Goal: Task Accomplishment & Management: Complete application form

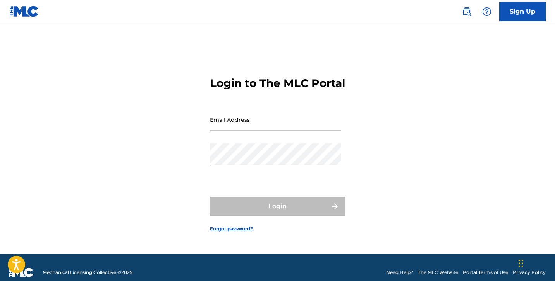
click at [288, 120] on input "Email Address" at bounding box center [275, 120] width 131 height 22
click at [291, 126] on input "Email Address" at bounding box center [275, 120] width 131 height 22
click at [380, 187] on div "Login to The MLC Portal Email Address Password Login Forgot password?" at bounding box center [278, 149] width 542 height 212
click at [528, 14] on link "Sign Up" at bounding box center [522, 11] width 46 height 19
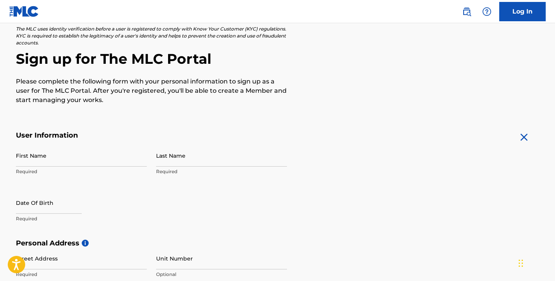
scroll to position [65, 0]
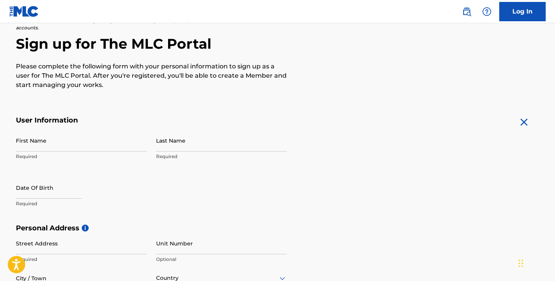
click at [120, 139] on input "First Name" at bounding box center [81, 141] width 131 height 22
type input "[PERSON_NAME]"
click at [198, 133] on input "Last Name" at bounding box center [221, 141] width 131 height 22
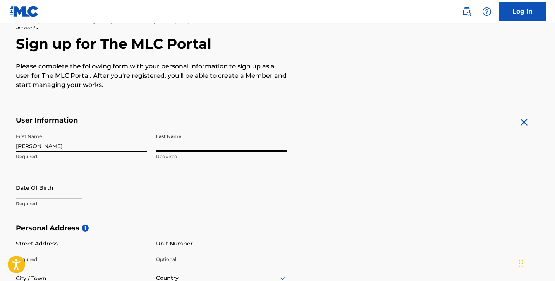
type input "Klisman"
drag, startPoint x: 224, startPoint y: 144, endPoint x: 154, endPoint y: 142, distance: 69.7
click at [156, 142] on input "Klisman" at bounding box center [221, 141] width 131 height 22
type input "Macosso"
click at [53, 183] on input "text" at bounding box center [49, 188] width 66 height 22
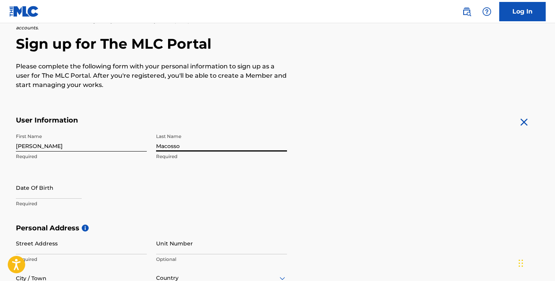
select select "7"
select select "2025"
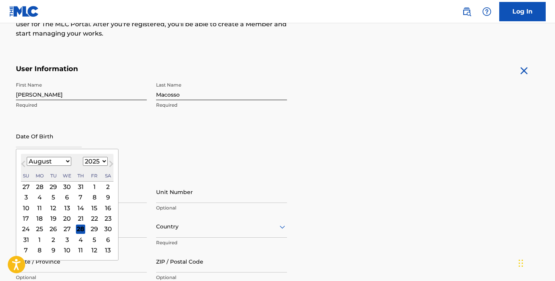
scroll to position [137, 0]
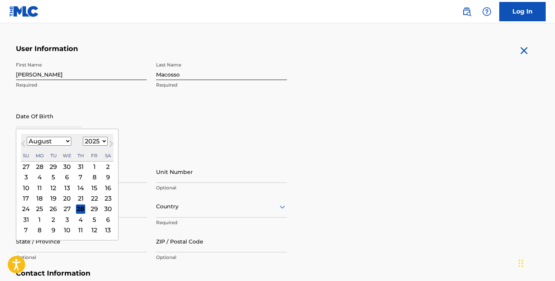
click at [67, 142] on select "January February March April May June July August September October November De…" at bounding box center [49, 141] width 45 height 9
select select "4"
click at [70, 200] on div "21" at bounding box center [66, 198] width 9 height 9
type input "[DATE]"
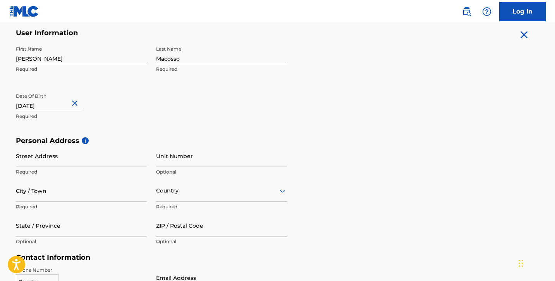
scroll to position [155, 0]
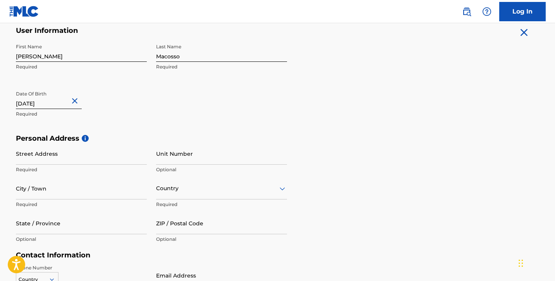
click at [111, 160] on input "Street Address" at bounding box center [81, 154] width 131 height 22
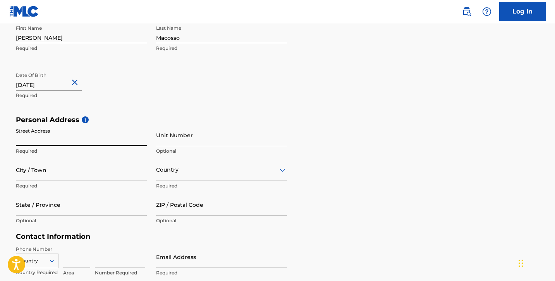
scroll to position [193, 0]
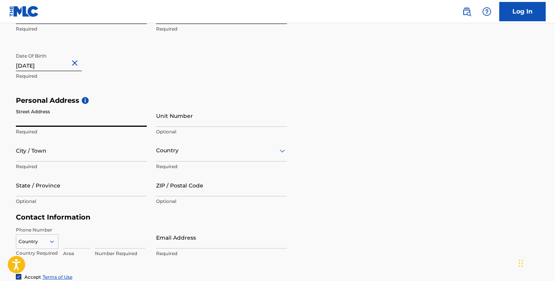
click at [138, 118] on input "Street Address" at bounding box center [81, 116] width 131 height 22
click at [137, 120] on input "Street Address" at bounding box center [81, 116] width 131 height 22
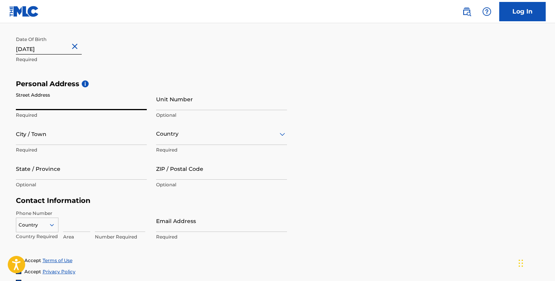
scroll to position [214, 0]
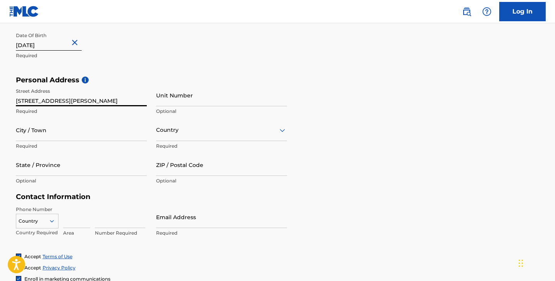
type input "[STREET_ADDRESS][PERSON_NAME]"
click at [195, 97] on input "Unit Number" at bounding box center [221, 95] width 131 height 22
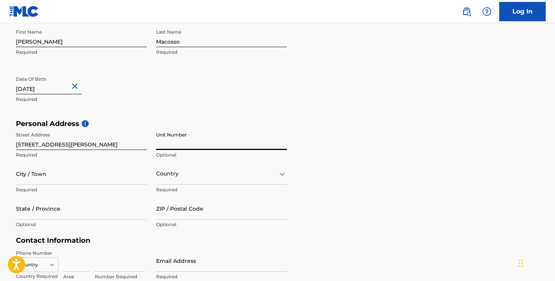
scroll to position [175, 0]
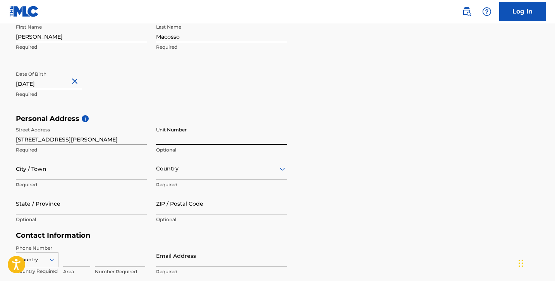
click at [255, 141] on input "Unit Number" at bounding box center [221, 134] width 131 height 22
click at [272, 134] on input "Unit Number" at bounding box center [221, 134] width 131 height 22
click at [260, 137] on input "Unit Number" at bounding box center [221, 134] width 131 height 22
click at [271, 132] on input "Unit Number" at bounding box center [221, 134] width 131 height 22
type input "304"
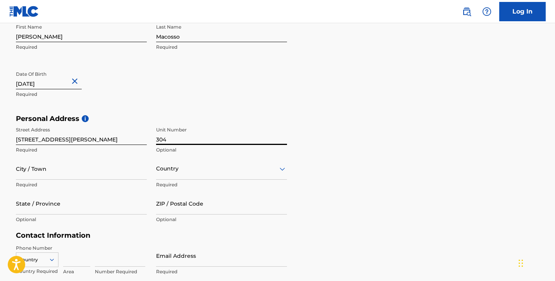
click at [110, 168] on input "City / Town" at bounding box center [81, 169] width 131 height 22
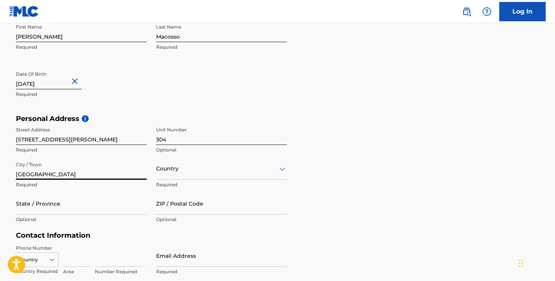
type input "[GEOGRAPHIC_DATA]"
click at [174, 169] on div "Country" at bounding box center [221, 169] width 131 height 22
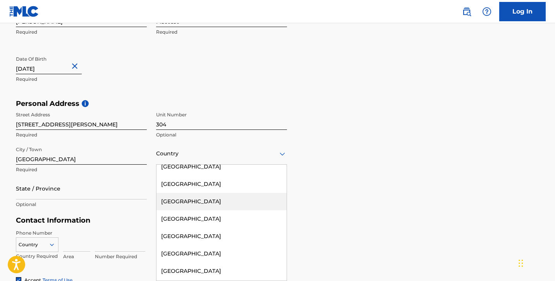
scroll to position [568, 0]
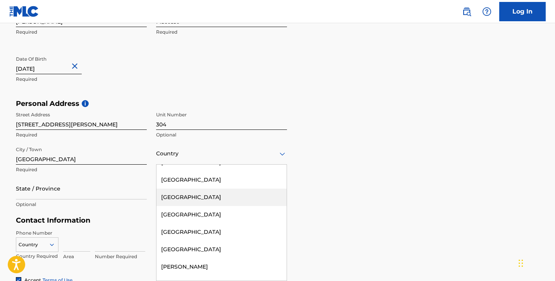
click at [232, 202] on div "[GEOGRAPHIC_DATA]" at bounding box center [221, 197] width 130 height 17
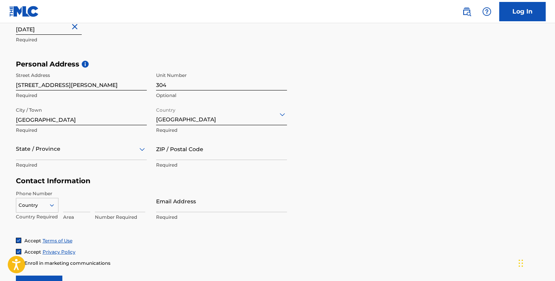
scroll to position [250, 0]
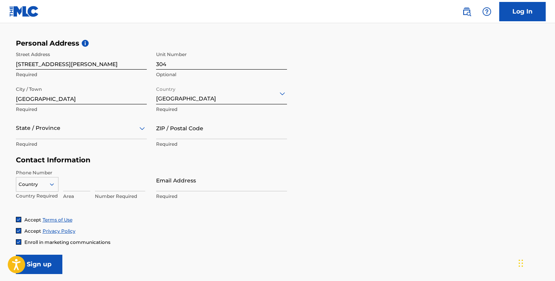
click at [141, 128] on icon at bounding box center [141, 128] width 5 height 3
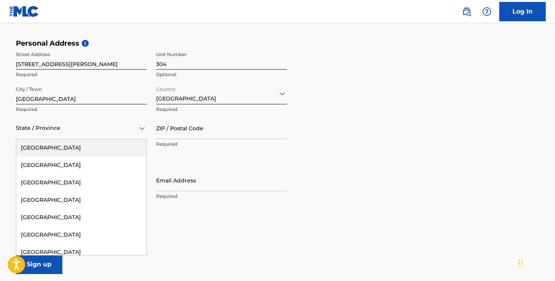
click at [135, 140] on div "[GEOGRAPHIC_DATA]" at bounding box center [81, 147] width 130 height 17
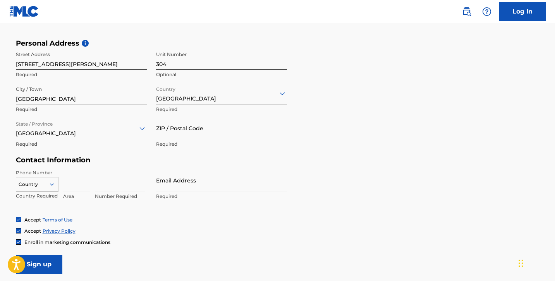
click at [180, 130] on input "ZIP / Postal Code" at bounding box center [221, 128] width 131 height 22
click at [142, 130] on icon at bounding box center [141, 128] width 5 height 3
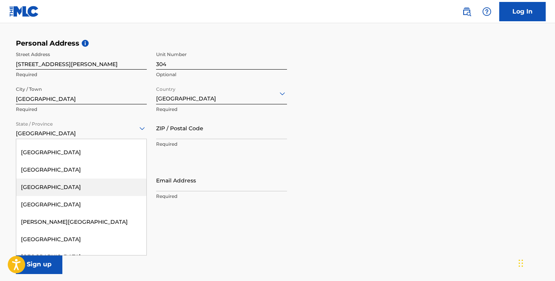
scroll to position [89, 0]
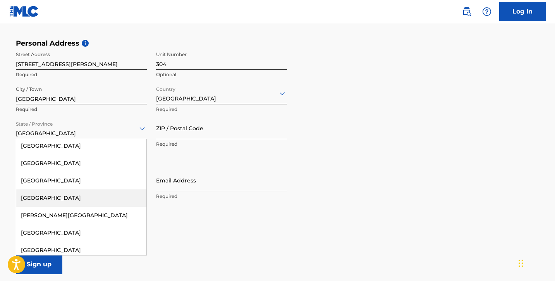
click at [125, 198] on div "[GEOGRAPHIC_DATA]" at bounding box center [81, 198] width 130 height 17
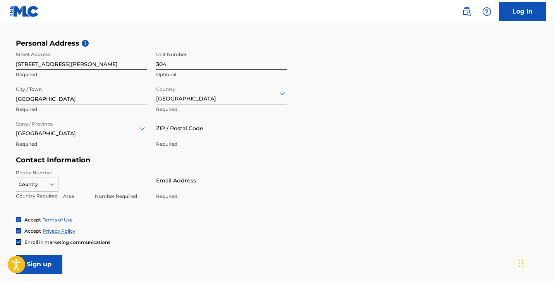
click at [204, 135] on input "ZIP / Postal Code" at bounding box center [221, 128] width 131 height 22
type input "K1Z 8M5"
click at [79, 182] on input at bounding box center [76, 181] width 27 height 22
click at [157, 184] on input "Email Address" at bounding box center [221, 181] width 131 height 22
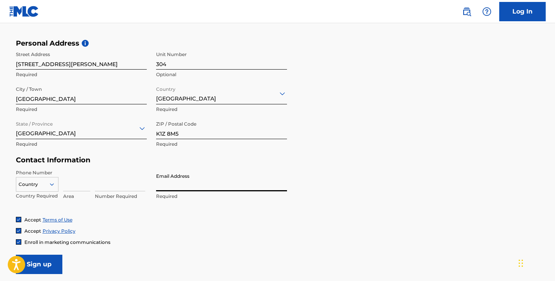
type input "[EMAIL_ADDRESS][DOMAIN_NAME]"
click at [77, 183] on input at bounding box center [76, 181] width 27 height 22
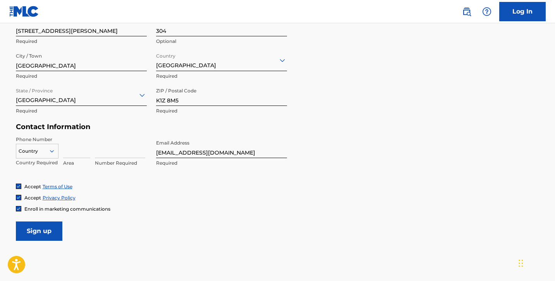
scroll to position [285, 0]
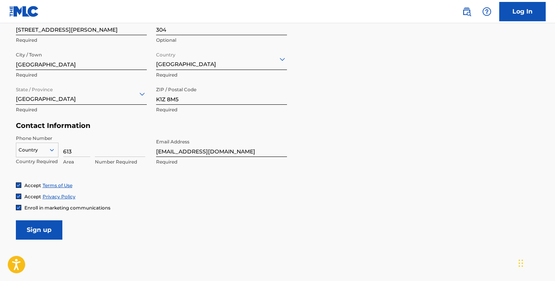
type input "613"
click at [113, 145] on input at bounding box center [120, 146] width 50 height 22
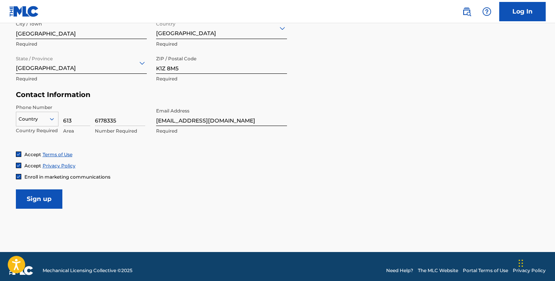
scroll to position [324, 0]
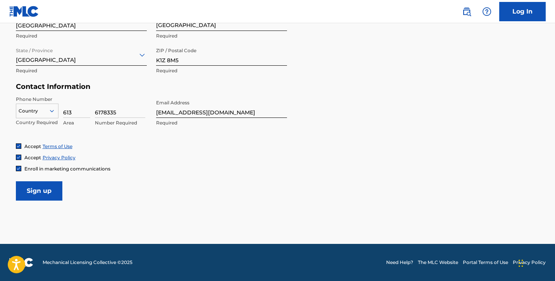
type input "6178335"
click at [43, 194] on input "Sign up" at bounding box center [39, 191] width 46 height 19
click at [38, 109] on div at bounding box center [37, 111] width 42 height 9
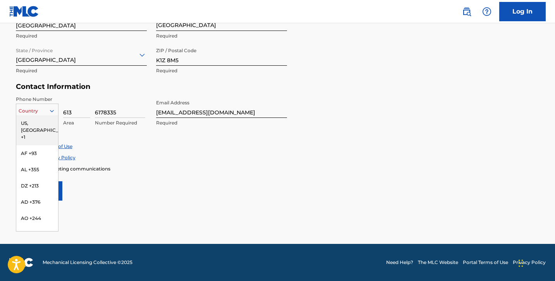
click at [46, 127] on div "US, [GEOGRAPHIC_DATA] +1" at bounding box center [37, 130] width 42 height 30
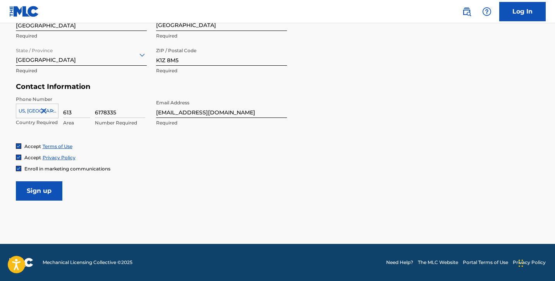
click at [50, 188] on input "Sign up" at bounding box center [39, 191] width 46 height 19
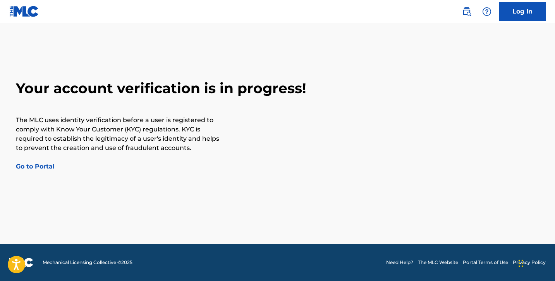
click at [46, 170] on link "Go to Portal" at bounding box center [35, 166] width 39 height 7
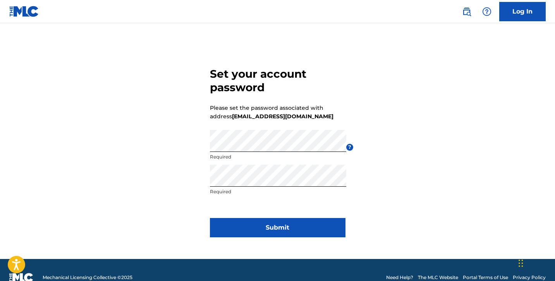
click at [317, 228] on button "Submit" at bounding box center [277, 227] width 135 height 19
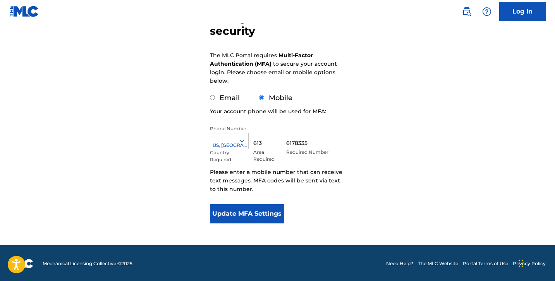
scroll to position [87, 0]
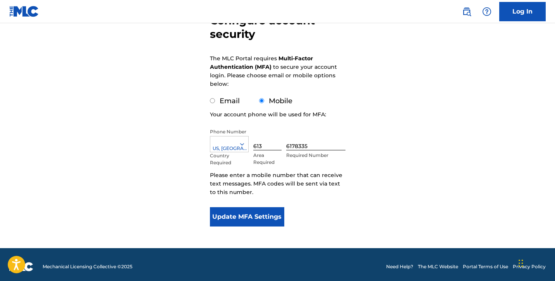
click at [212, 99] on input "Email" at bounding box center [212, 100] width 5 height 5
radio input "true"
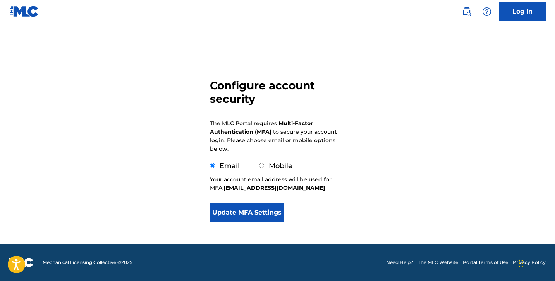
scroll to position [22, 0]
click at [263, 209] on button "Update MFA Settings" at bounding box center [247, 212] width 75 height 19
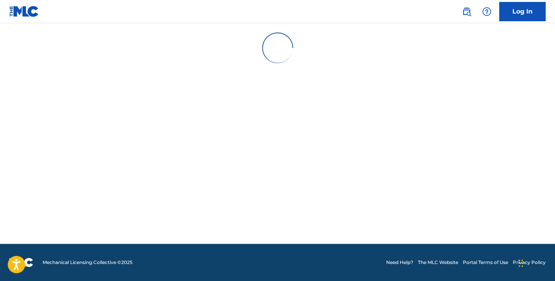
scroll to position [0, 0]
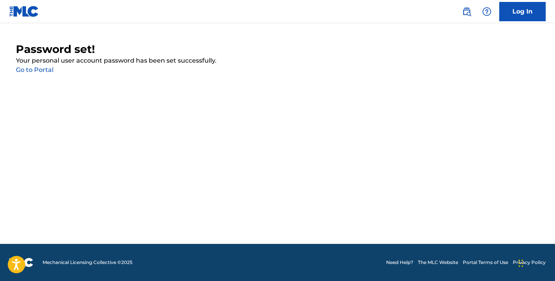
click at [43, 69] on link "Go to Portal" at bounding box center [35, 69] width 38 height 7
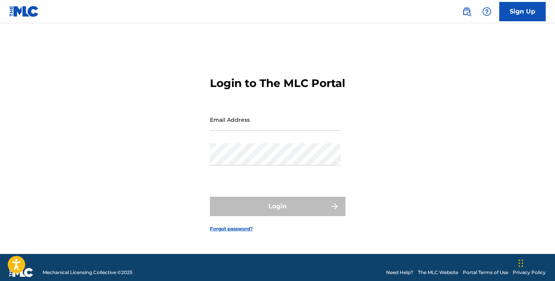
click at [221, 130] on input "Email Address" at bounding box center [275, 120] width 131 height 22
type input "[EMAIL_ADDRESS][DOMAIN_NAME]"
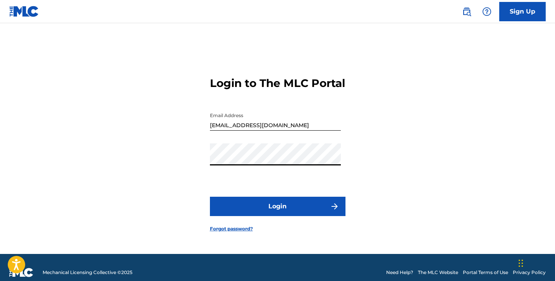
click at [210, 197] on button "Login" at bounding box center [277, 206] width 135 height 19
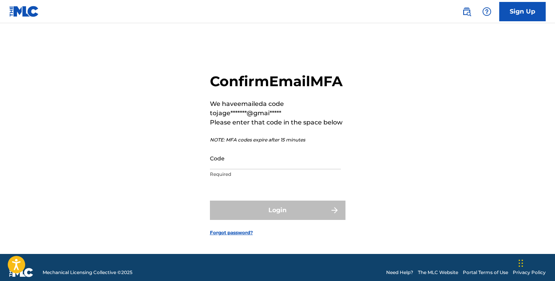
click at [258, 170] on input "Code" at bounding box center [275, 158] width 131 height 22
paste input "056281"
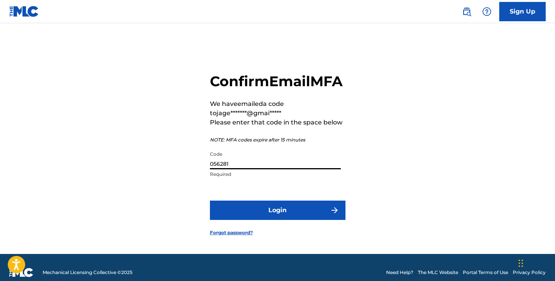
type input "056281"
click at [271, 220] on button "Login" at bounding box center [277, 210] width 135 height 19
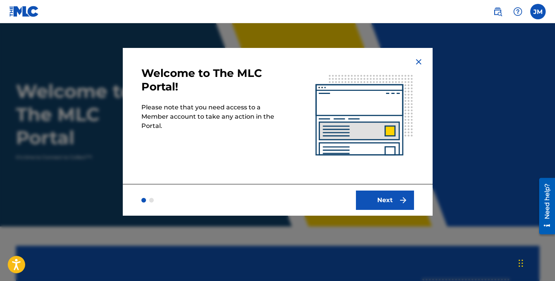
click at [389, 199] on button "Next" at bounding box center [385, 200] width 58 height 19
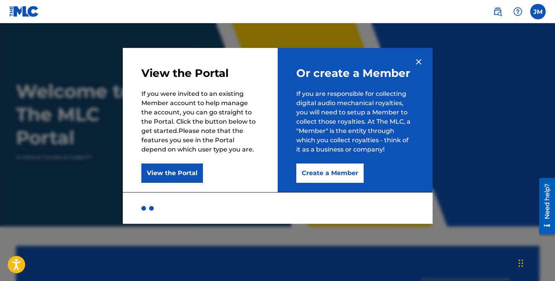
click at [420, 63] on img at bounding box center [418, 61] width 9 height 9
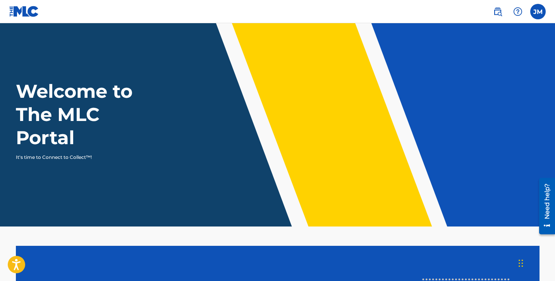
click at [536, 14] on label at bounding box center [537, 11] width 15 height 15
click at [538, 12] on input "JM Jorge Macosso jagentkliss@gmail.com Notification Preferences Profile Log out" at bounding box center [538, 12] width 0 height 0
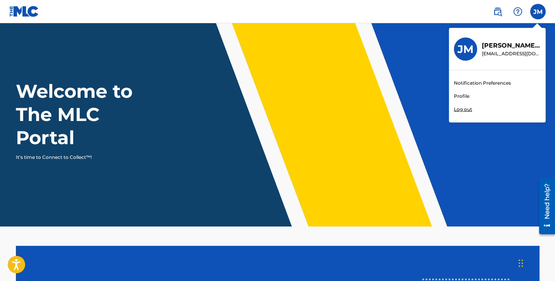
click at [424, 78] on header "Welcome to The MLC Portal It's time to Connect to Collect™!" at bounding box center [277, 125] width 555 height 204
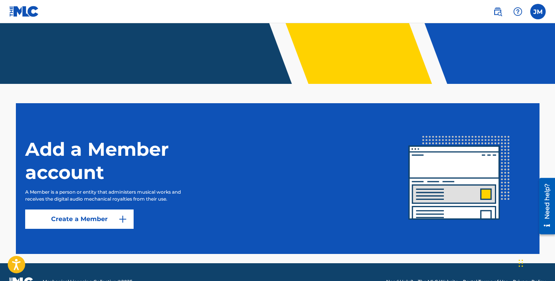
scroll to position [144, 0]
